Goal: Ask a question

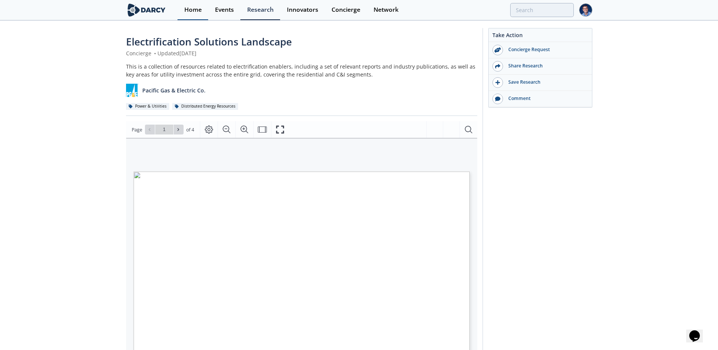
click at [195, 12] on div "Home" at bounding box center [192, 10] width 17 height 6
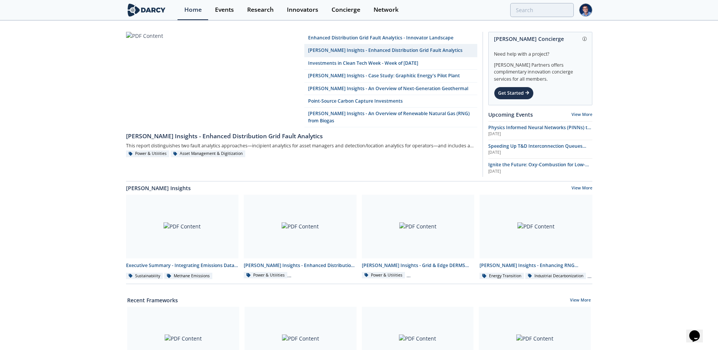
click at [637, 100] on div "Enhanced Distribution Grid Fault Analytics - Innovator Landscape [PERSON_NAME] …" at bounding box center [359, 340] width 718 height 639
click at [629, 112] on div "Enhanced Distribution Grid Fault Analytics - Innovator Landscape [PERSON_NAME] …" at bounding box center [359, 340] width 718 height 639
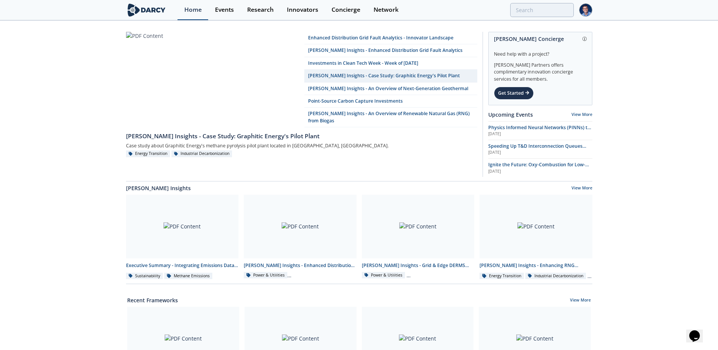
click at [191, 12] on div "Home" at bounding box center [192, 10] width 17 height 6
click at [156, 11] on img at bounding box center [146, 9] width 41 height 13
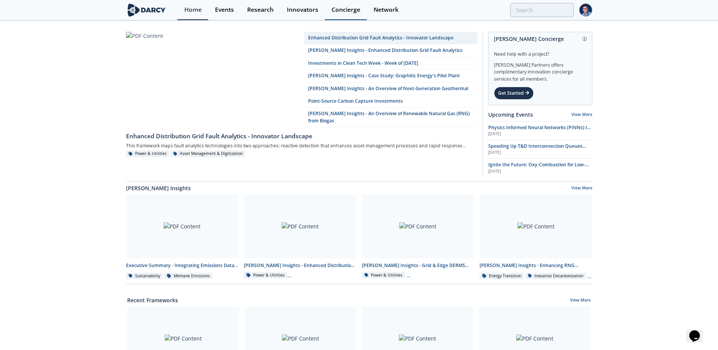
click at [343, 13] on div "Concierge" at bounding box center [346, 10] width 29 height 6
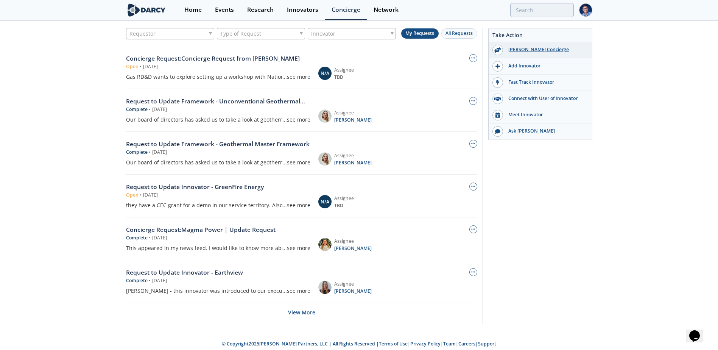
click at [534, 45] on div "[PERSON_NAME] Concierge" at bounding box center [540, 50] width 103 height 16
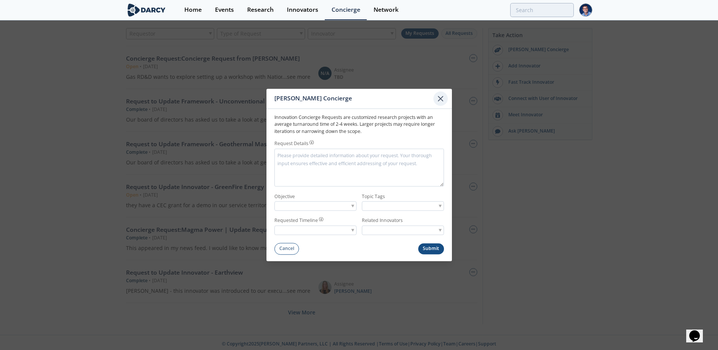
click at [441, 104] on div at bounding box center [440, 98] width 14 height 14
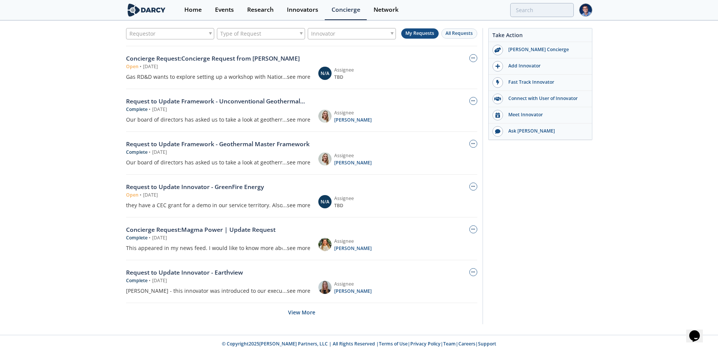
click at [510, 182] on div "Take Action [PERSON_NAME] Concierge Add Innovator Fast Track Innovator Connect …" at bounding box center [538, 176] width 110 height 296
click at [535, 198] on div "Take Action [PERSON_NAME] Concierge Add Innovator Fast Track Innovator Connect …" at bounding box center [538, 176] width 110 height 296
click at [522, 191] on div "Take Action [PERSON_NAME] Concierge Add Innovator Fast Track Innovator Connect …" at bounding box center [538, 176] width 110 height 296
click at [60, 164] on div "Requestor Type of Request Innovator My Requests All Requests Concierge Request …" at bounding box center [359, 177] width 718 height 313
